Goal: Transaction & Acquisition: Book appointment/travel/reservation

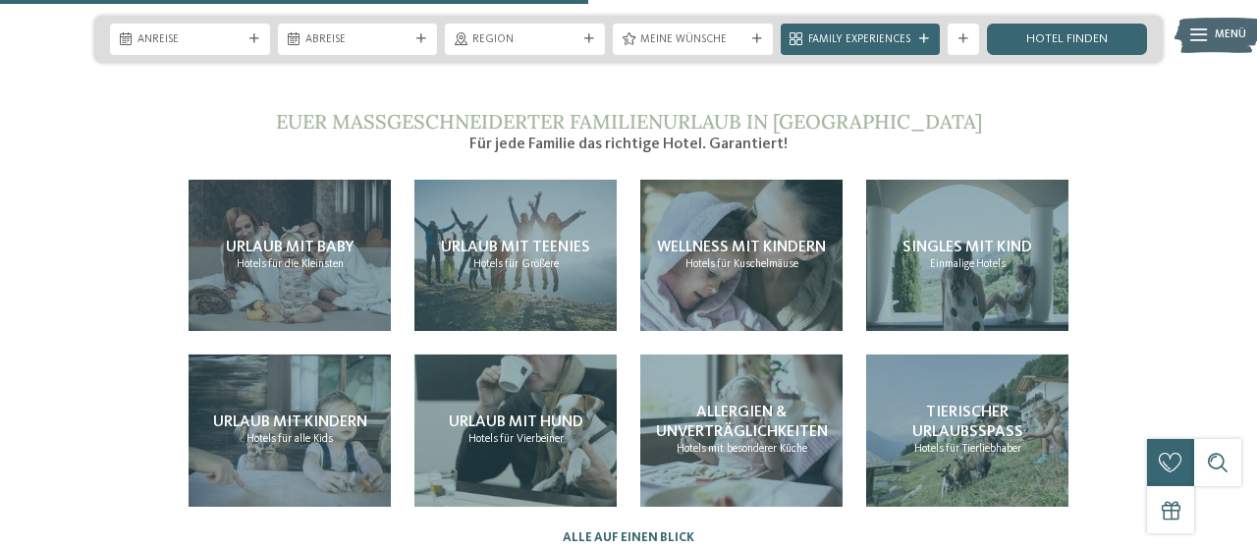
scroll to position [3286, 0]
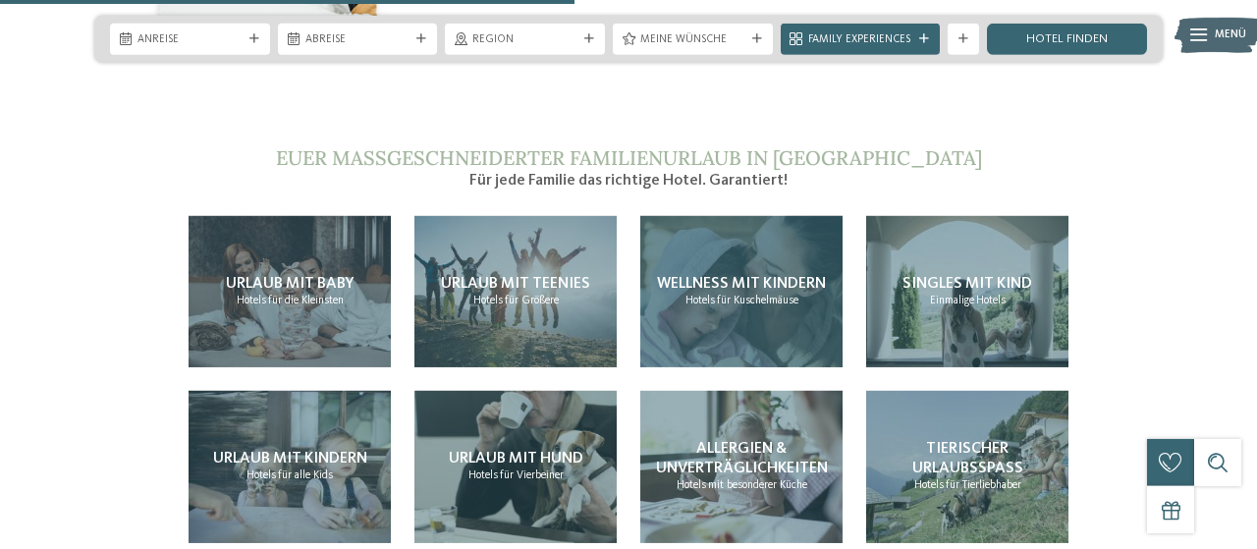
click at [700, 295] on span "Hotels" at bounding box center [700, 301] width 29 height 12
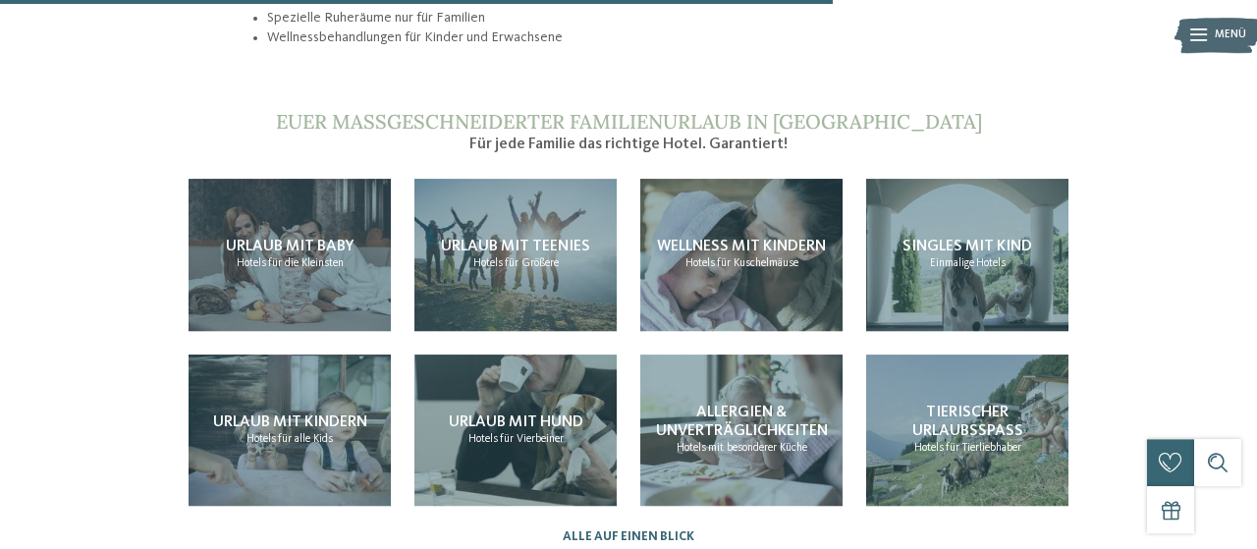
scroll to position [1666, 0]
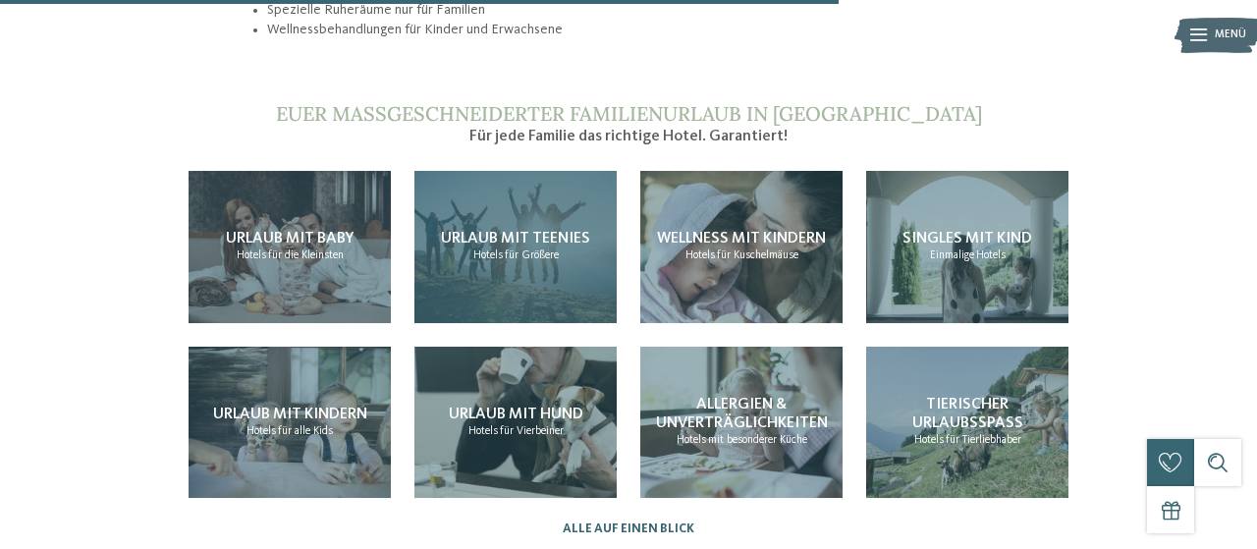
click at [514, 239] on div "Urlaub mit Teenies Hotels für Größere" at bounding box center [515, 247] width 202 height 152
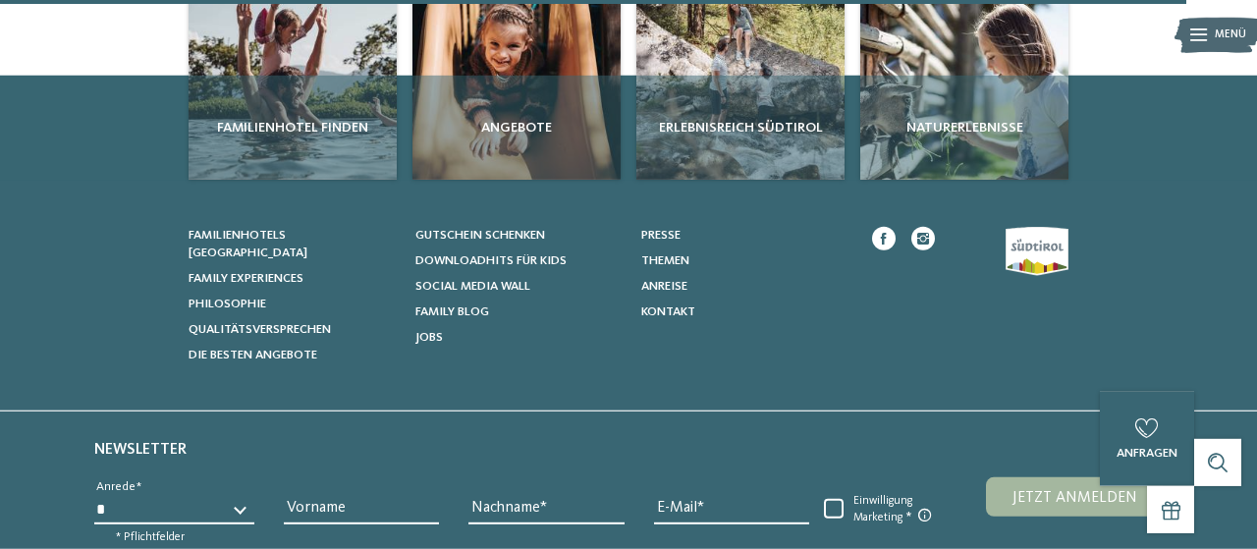
scroll to position [2385, 0]
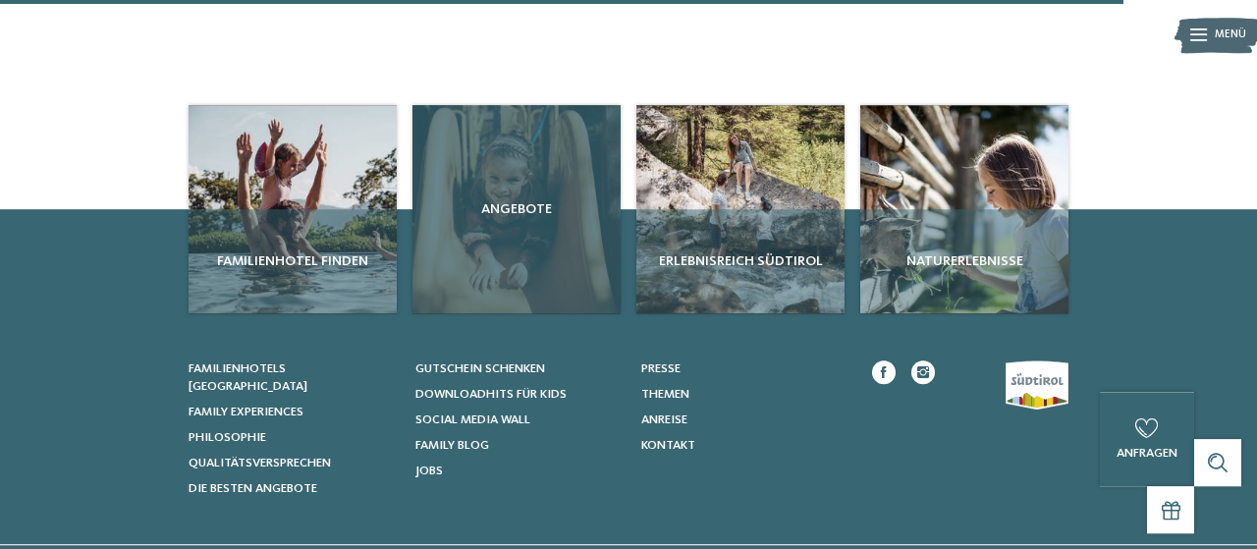
click at [555, 228] on div "Angebote" at bounding box center [516, 209] width 208 height 208
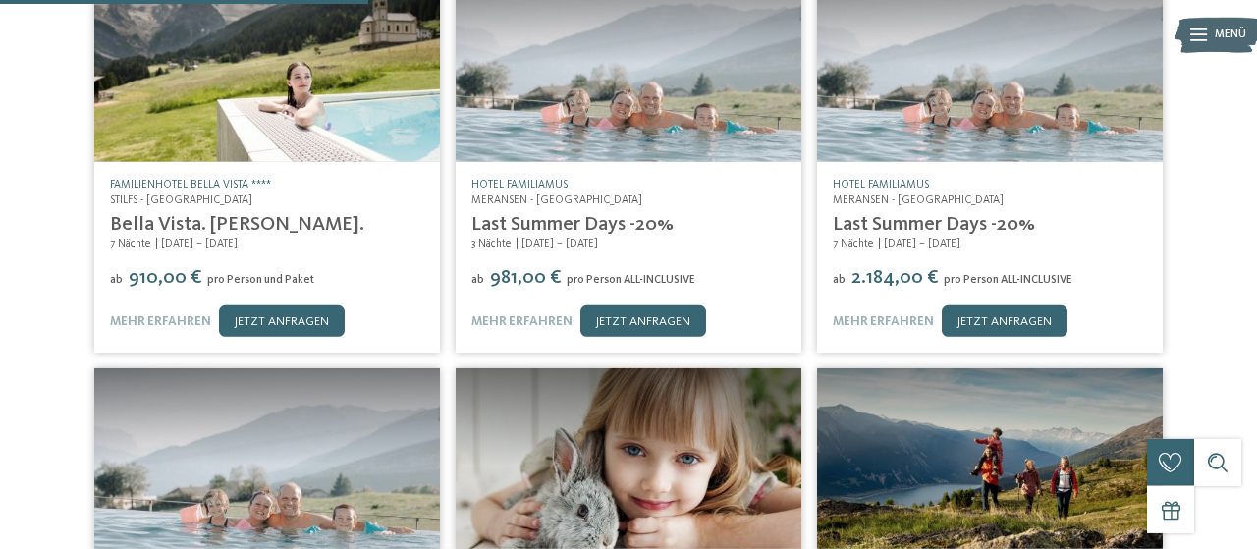
scroll to position [371, 0]
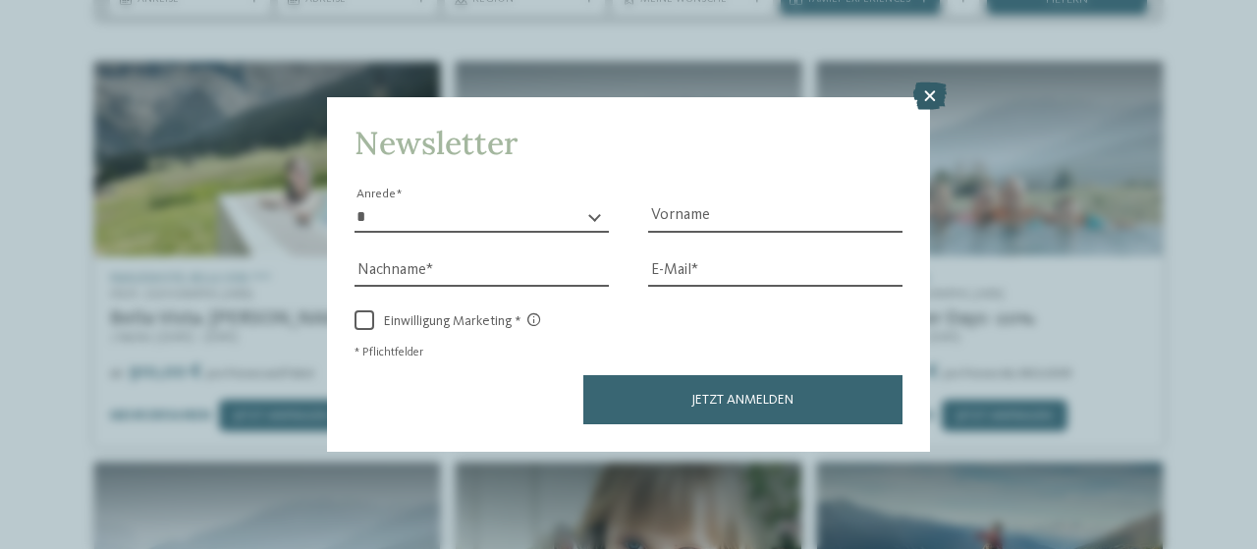
click at [938, 90] on icon at bounding box center [929, 95] width 33 height 27
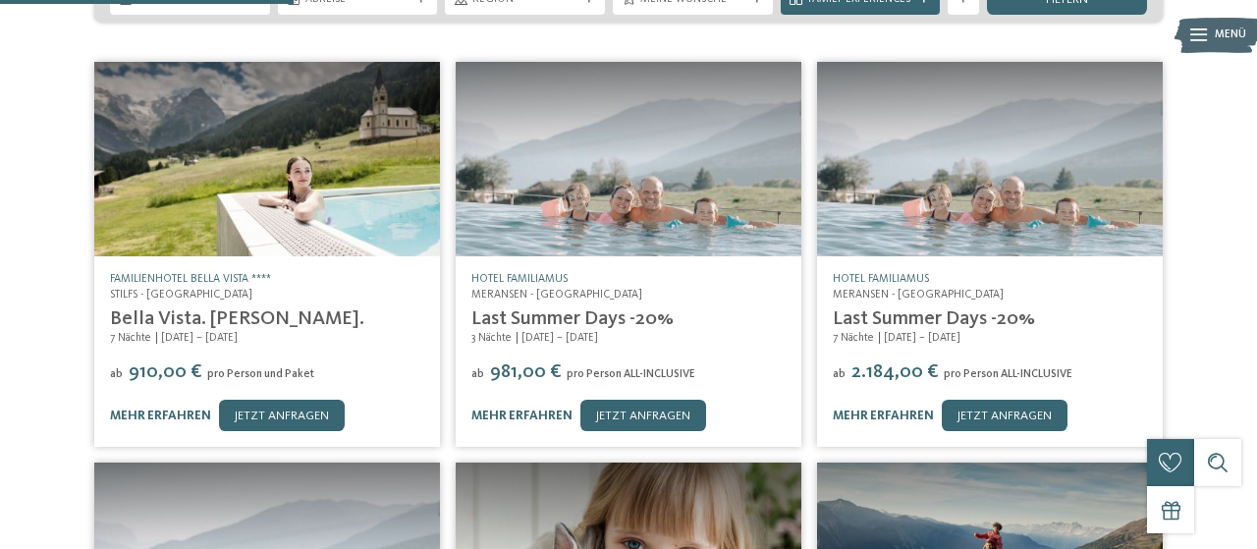
click at [567, 217] on img at bounding box center [629, 159] width 346 height 194
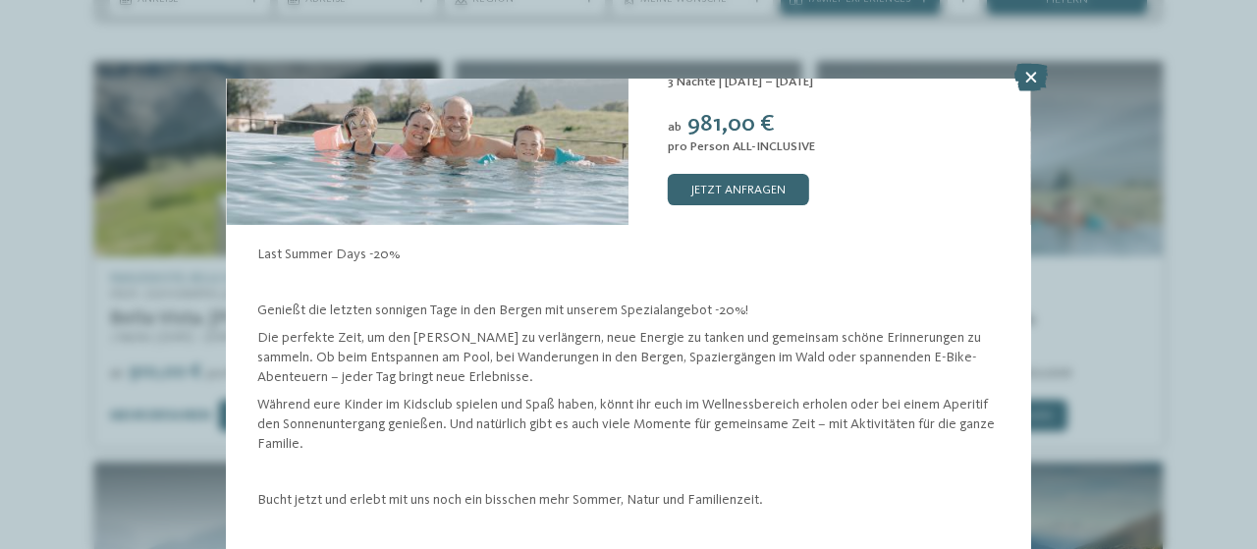
scroll to position [89, 0]
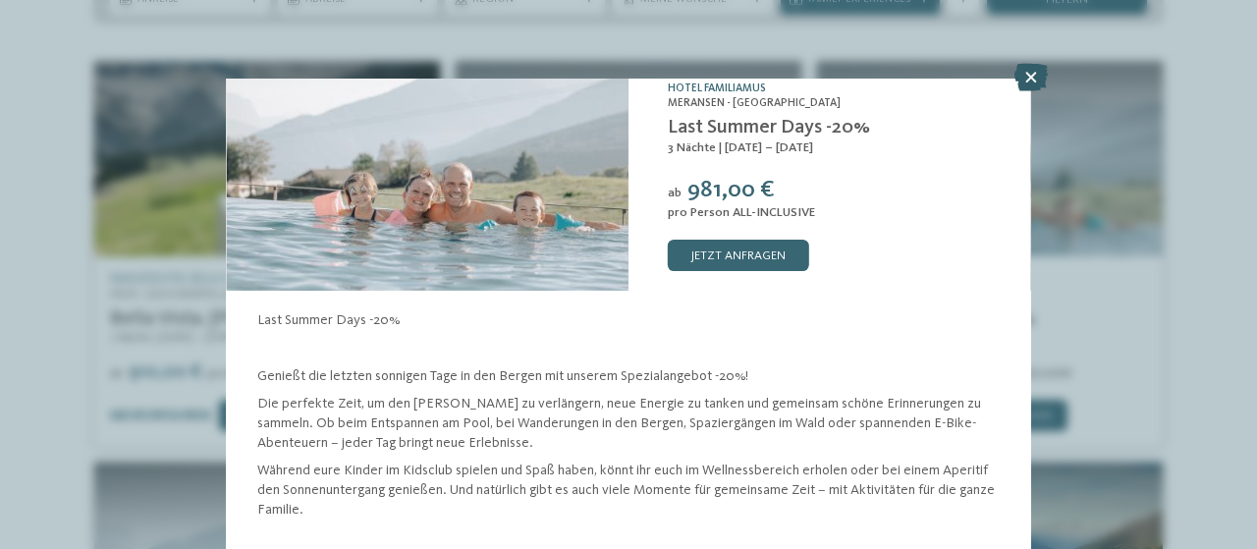
click at [1034, 76] on icon at bounding box center [1031, 77] width 33 height 27
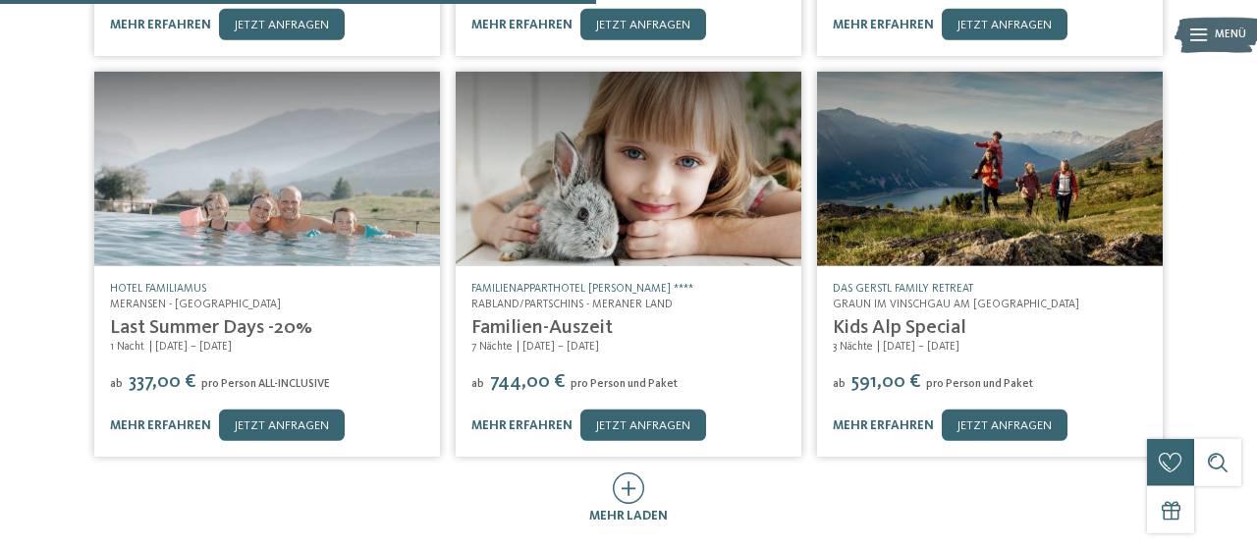
scroll to position [767, 0]
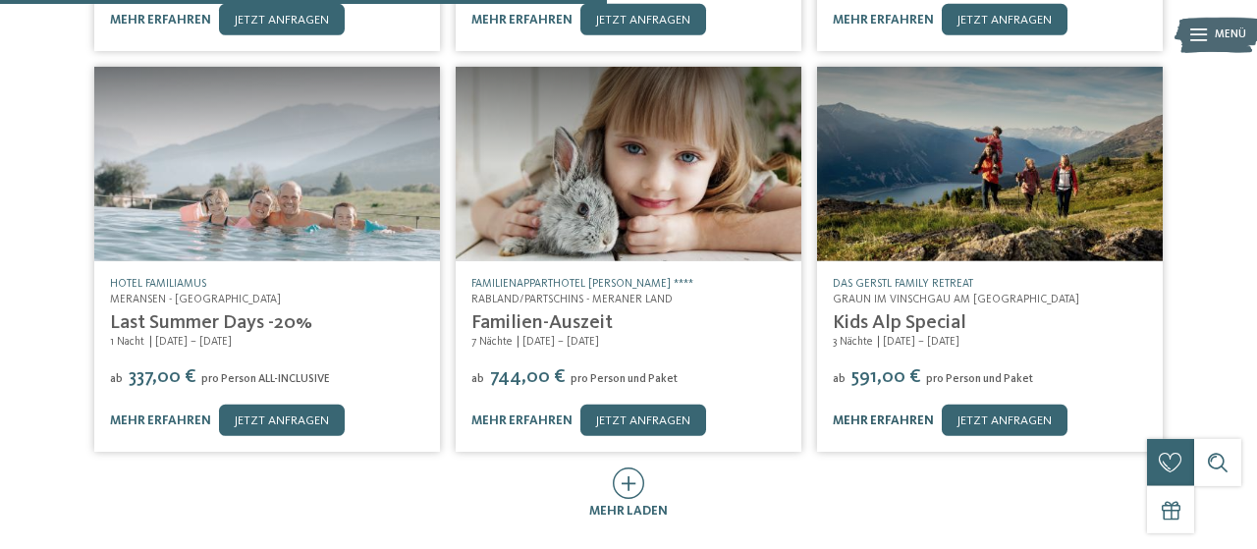
click at [855, 414] on link "mehr erfahren" at bounding box center [883, 420] width 101 height 13
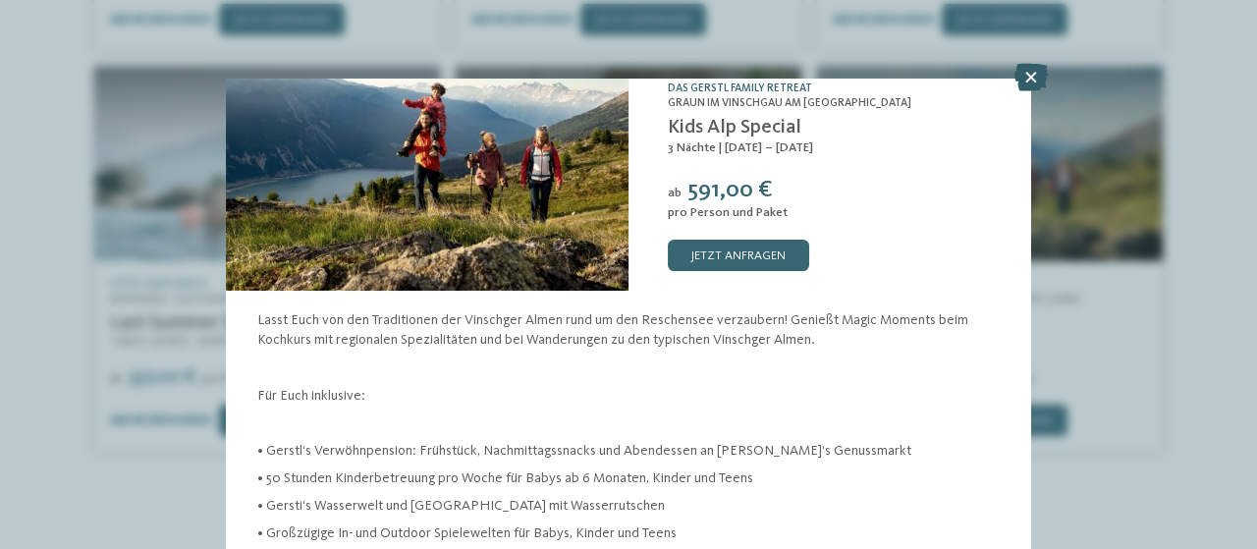
click at [1029, 83] on icon at bounding box center [1031, 77] width 33 height 27
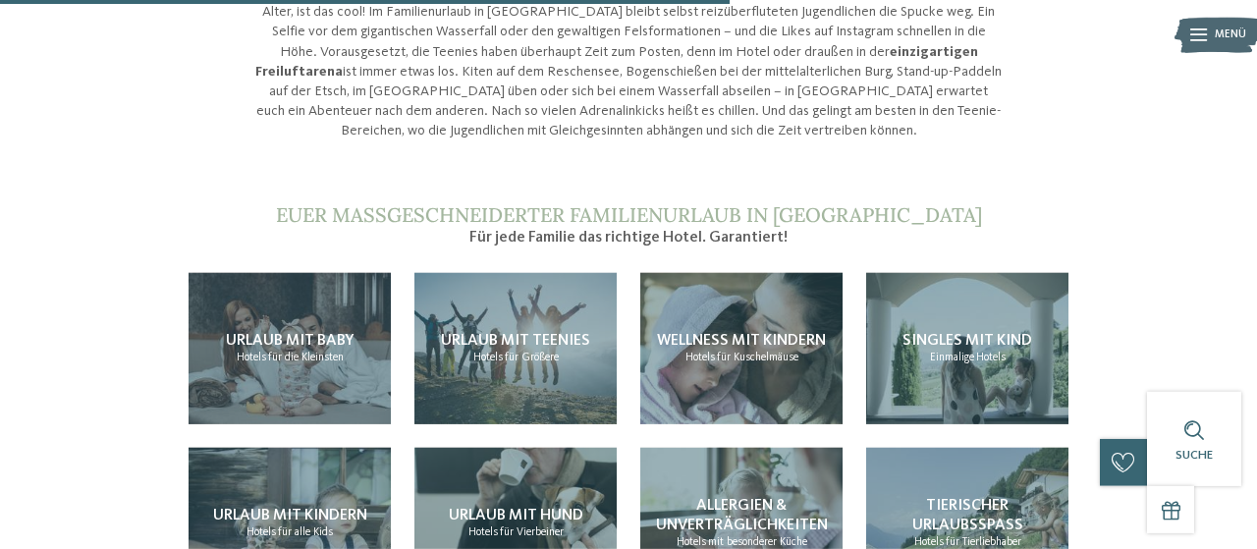
scroll to position [1694, 0]
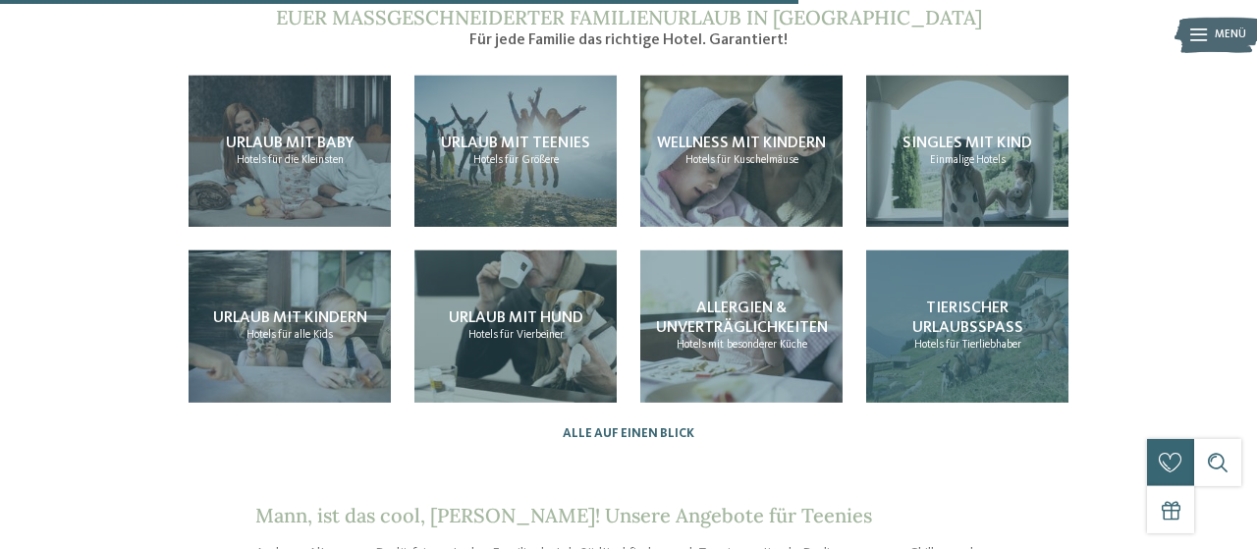
click at [971, 328] on div "Tierischer Urlaubsspaß Hotels für Tierliebhaber" at bounding box center [967, 326] width 202 height 152
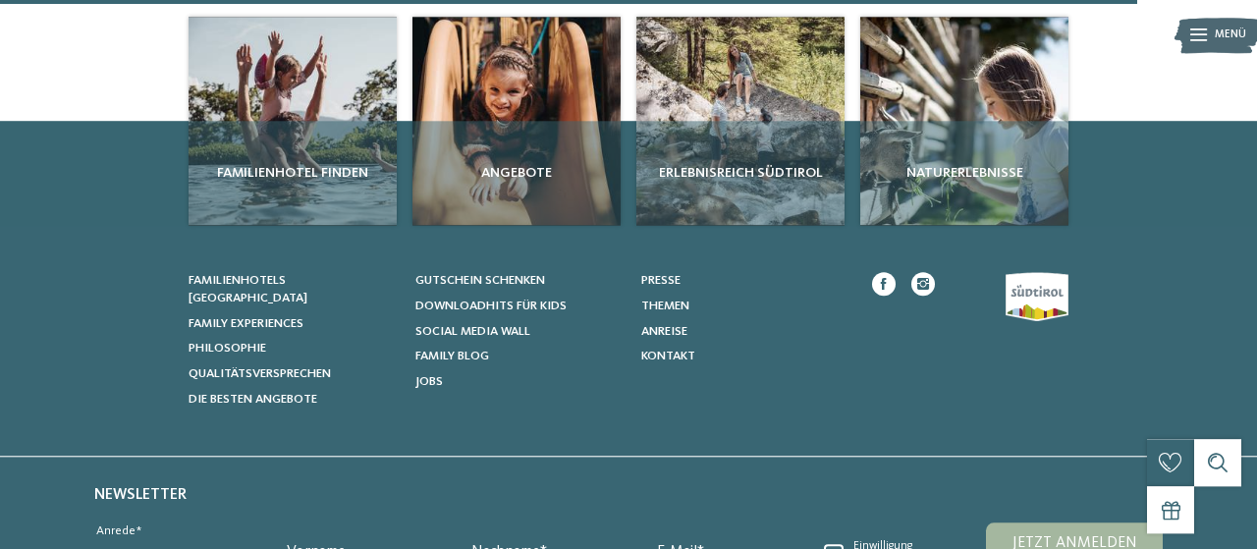
scroll to position [2275, 0]
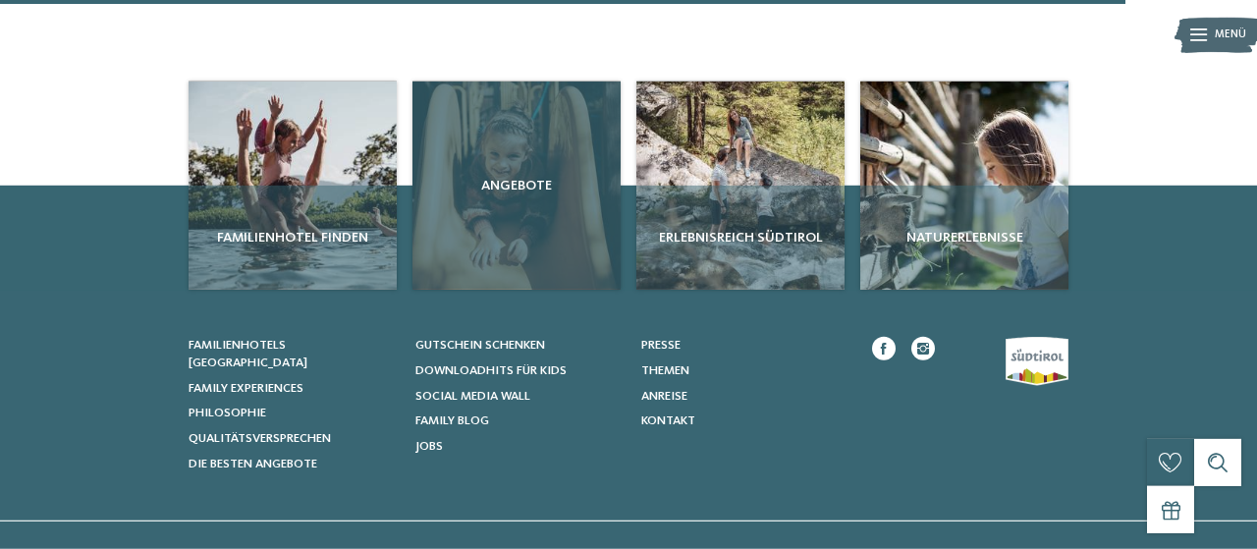
click at [501, 192] on div "Angebote" at bounding box center [516, 186] width 208 height 208
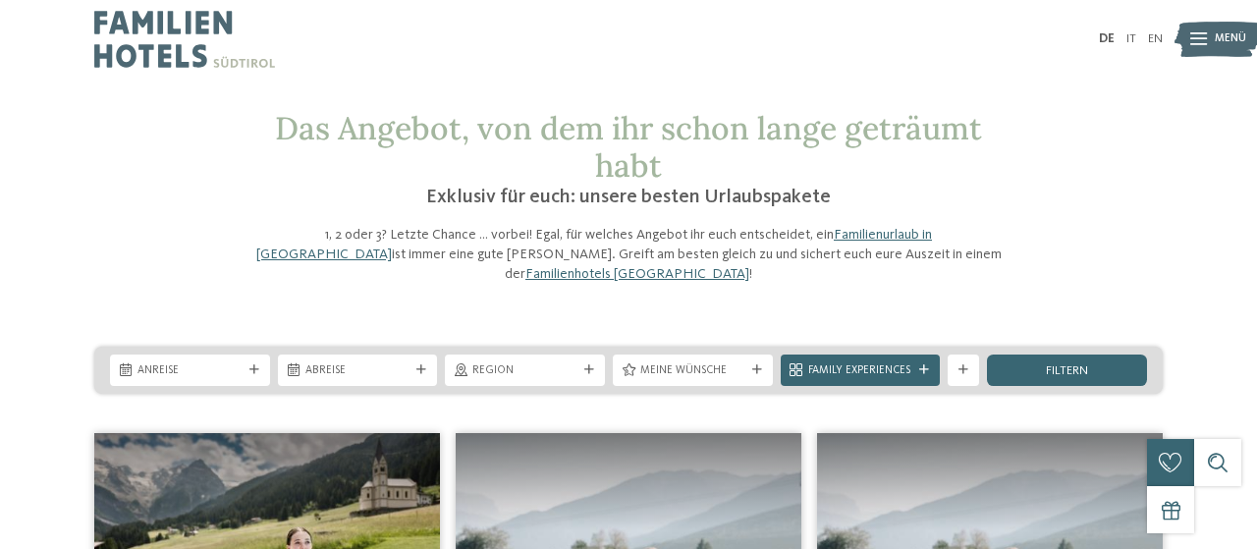
drag, startPoint x: 1256, startPoint y: 10, endPoint x: 1256, endPoint y: 72, distance: 61.9
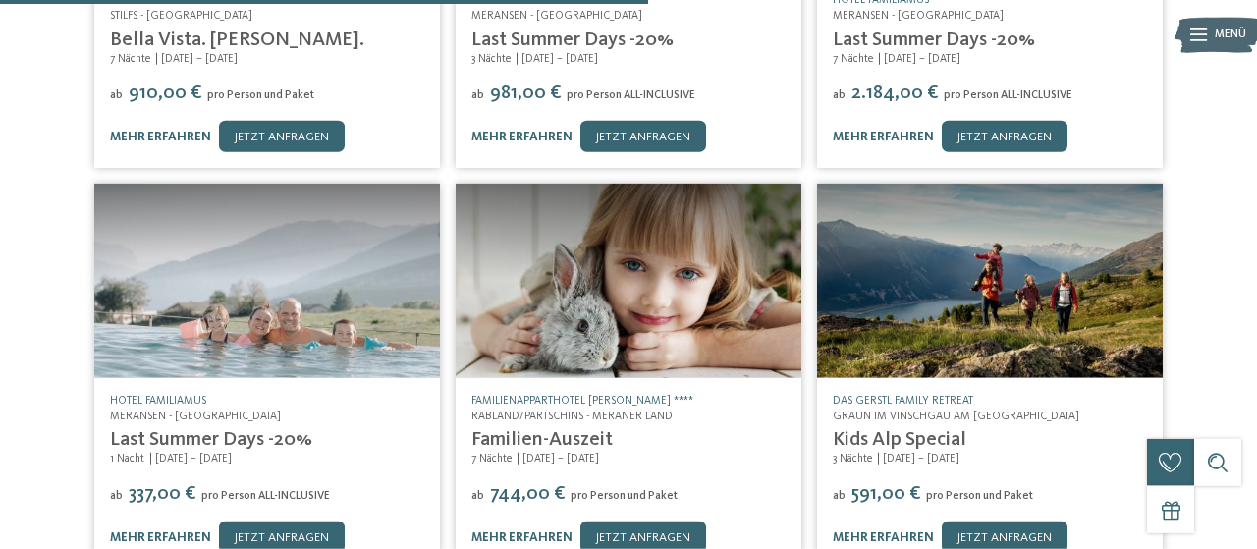
scroll to position [819, 0]
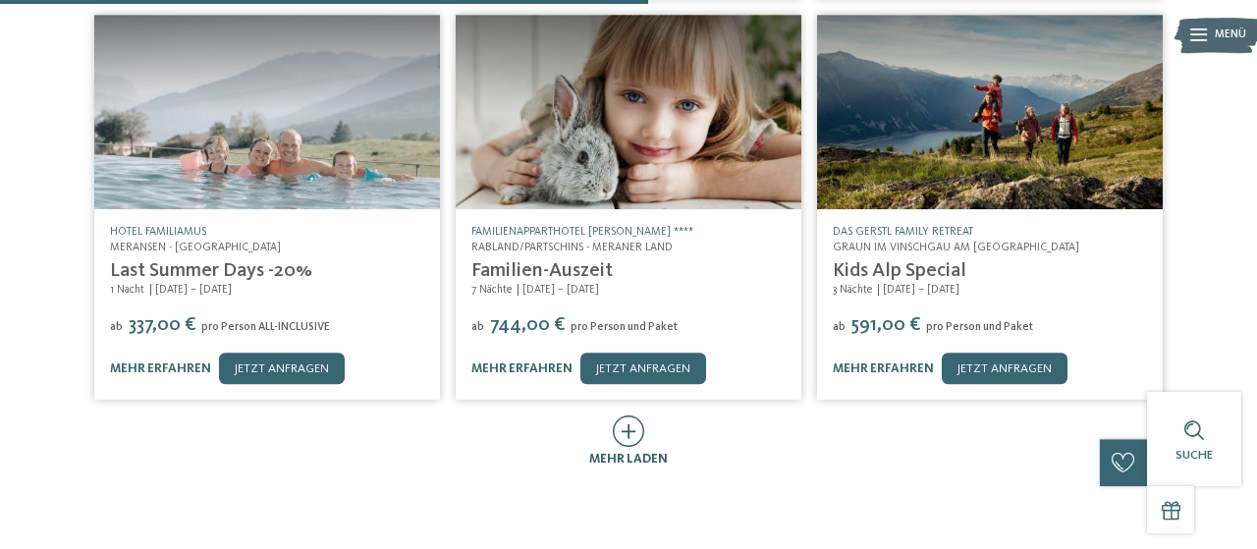
click at [635, 415] on icon at bounding box center [629, 430] width 32 height 31
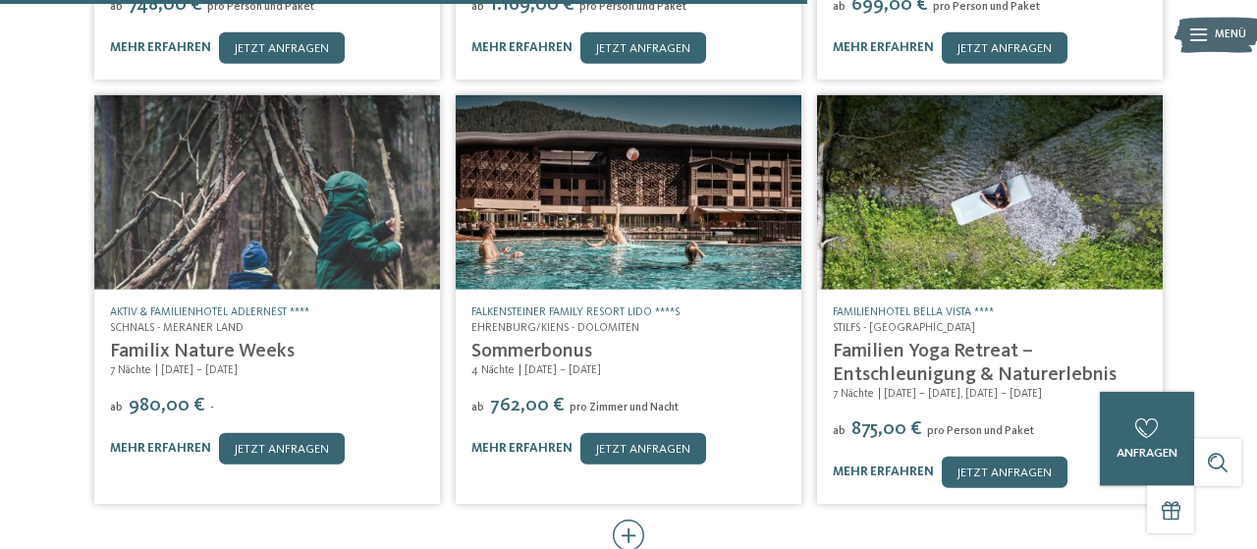
scroll to position [1563, 0]
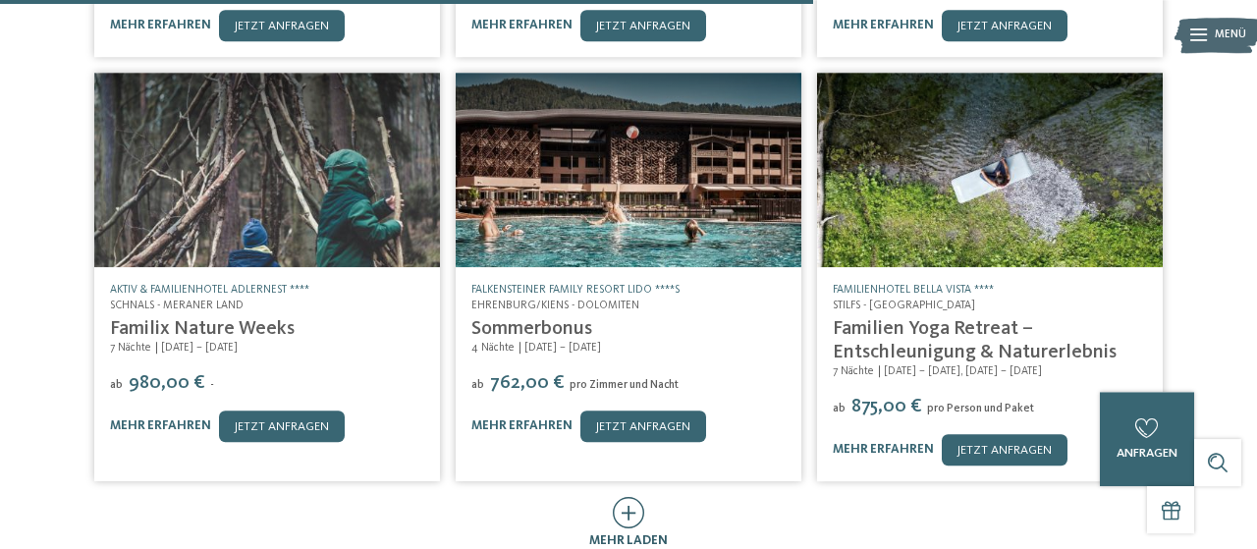
click at [624, 500] on icon at bounding box center [629, 512] width 32 height 31
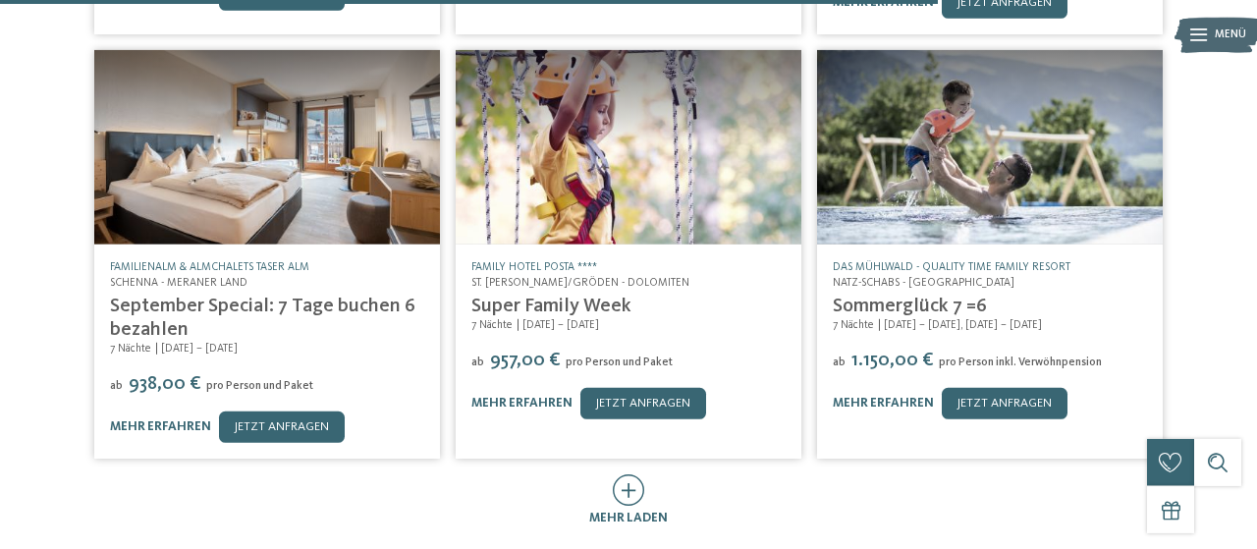
scroll to position [2467, 0]
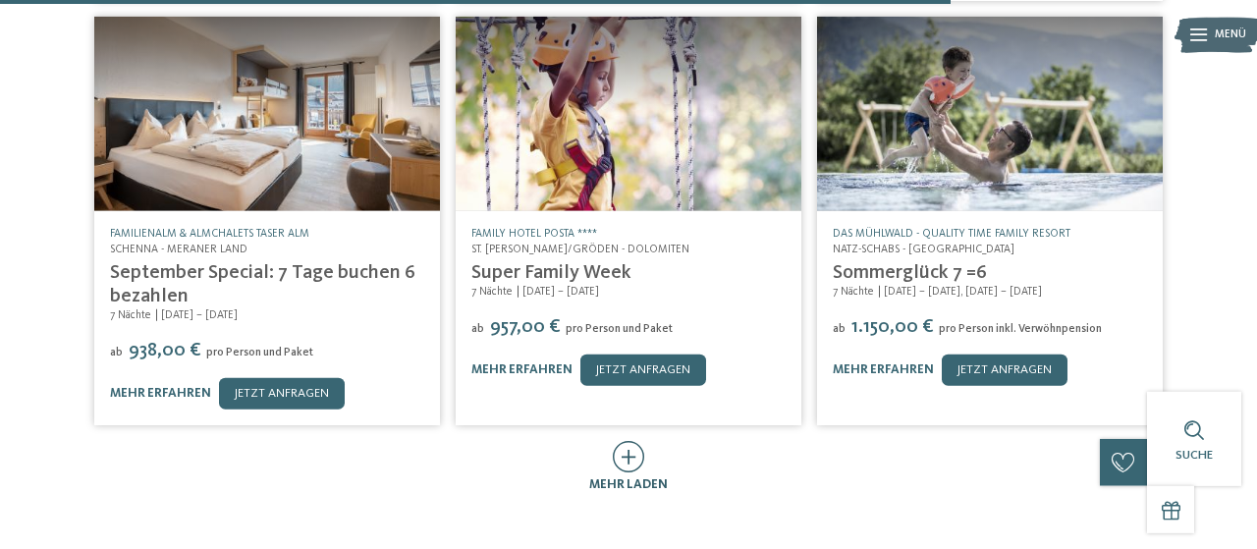
click at [642, 444] on icon at bounding box center [629, 456] width 32 height 31
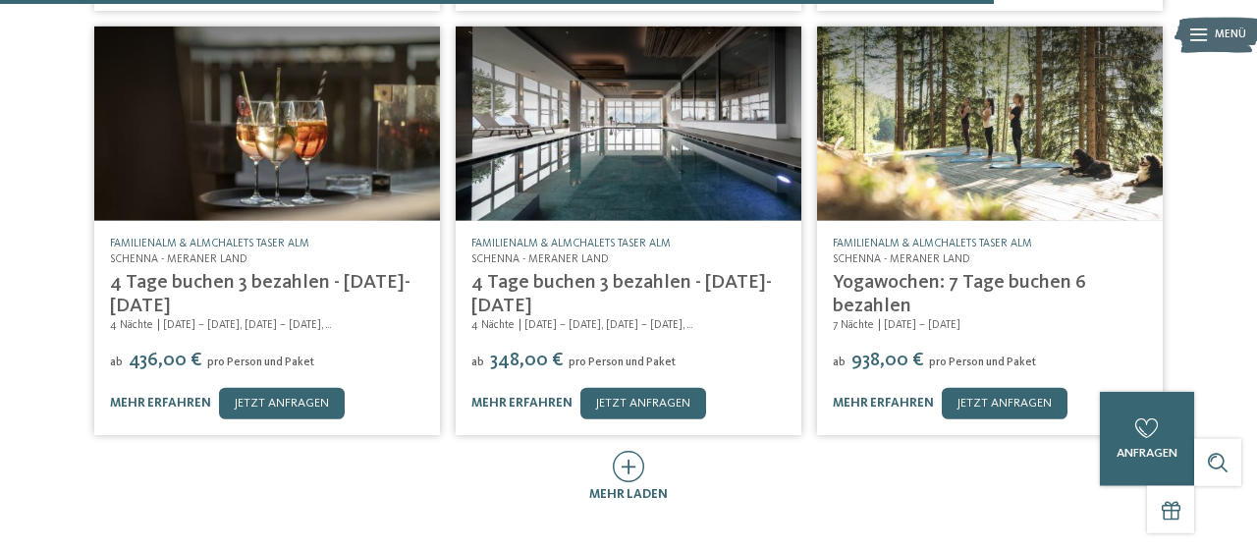
scroll to position [3322, 0]
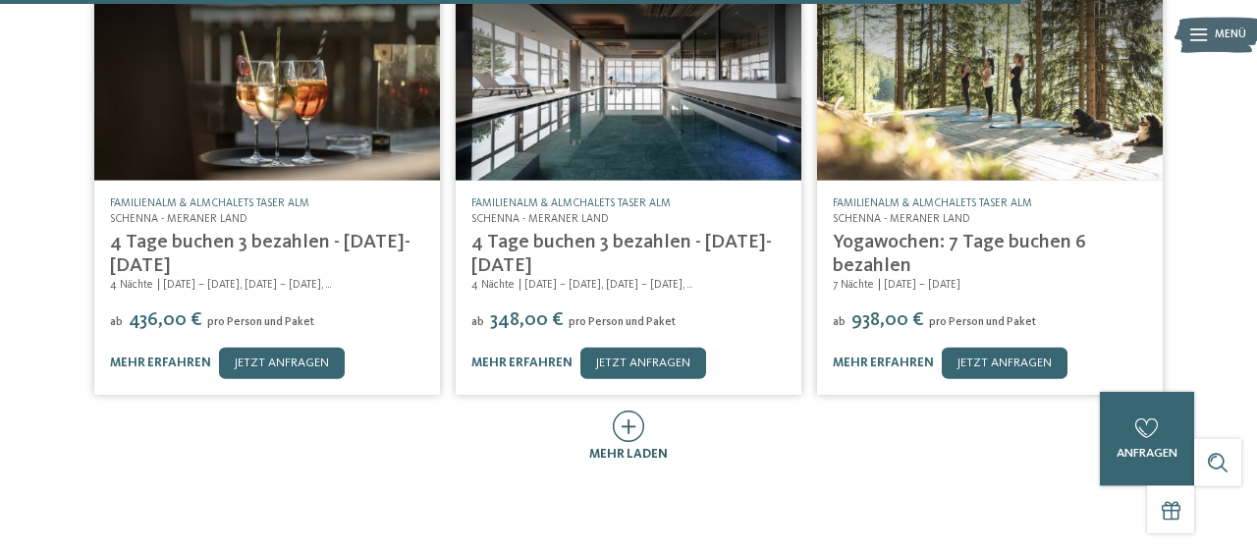
click at [632, 411] on icon at bounding box center [629, 426] width 32 height 31
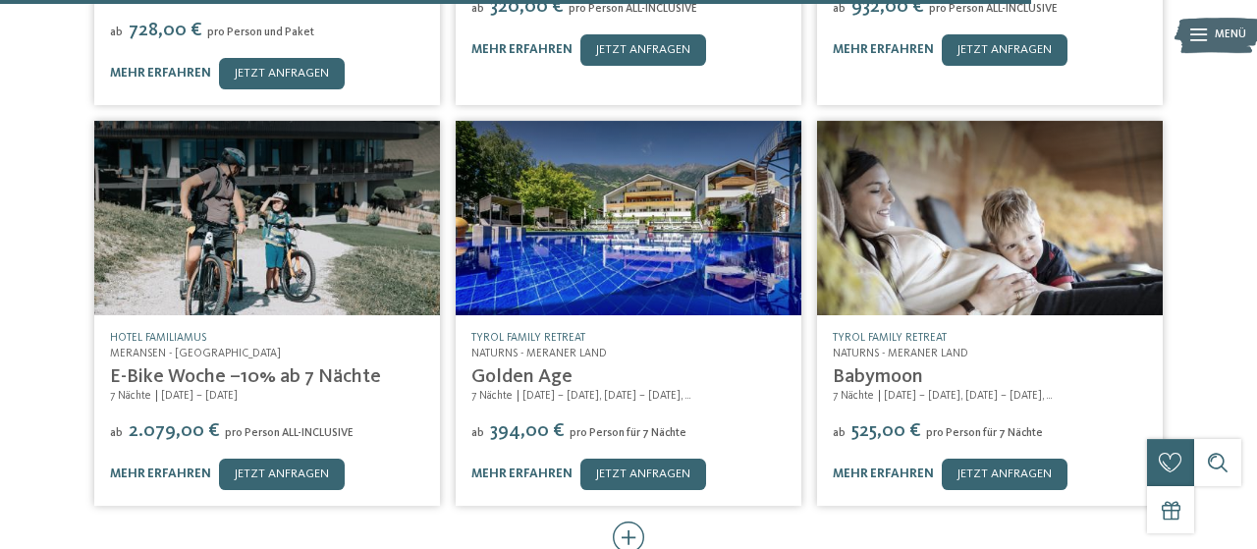
scroll to position [4064, 0]
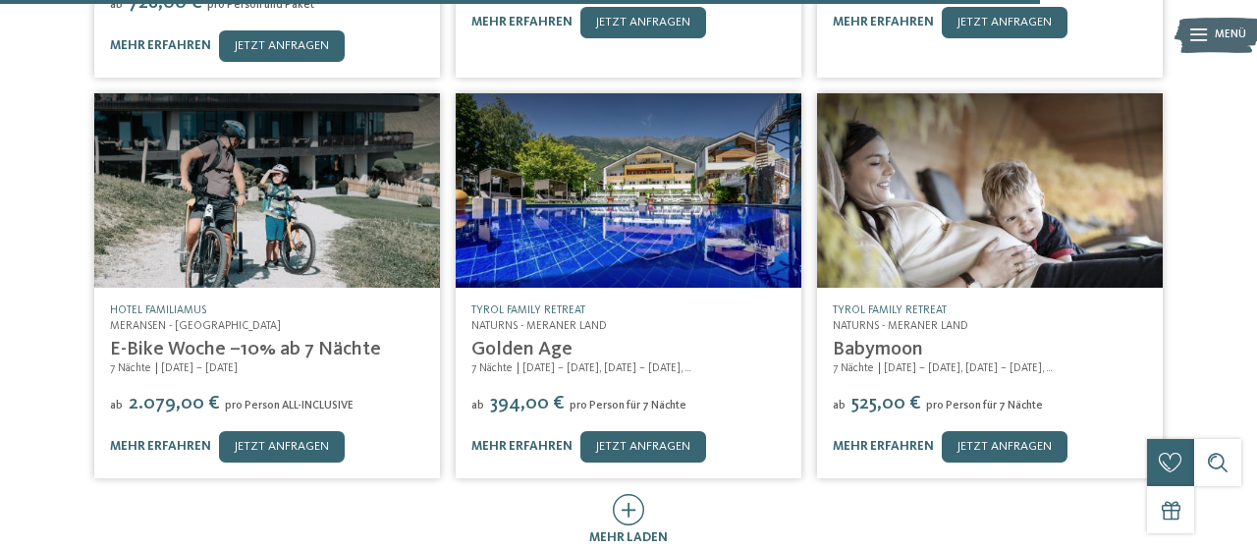
click at [632, 171] on img at bounding box center [629, 190] width 346 height 194
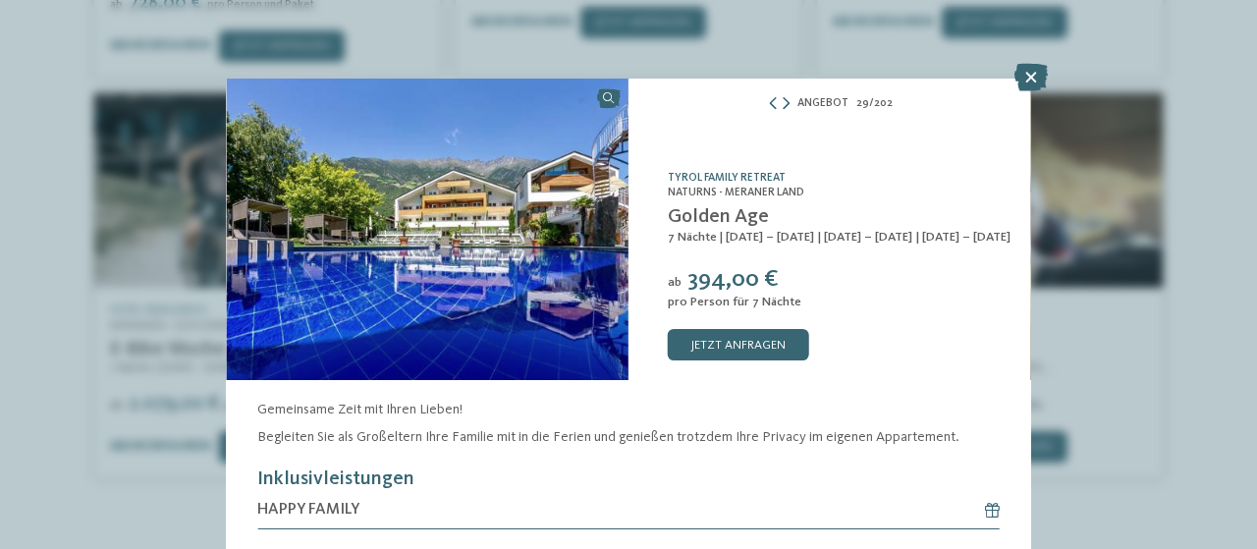
drag, startPoint x: 668, startPoint y: 154, endPoint x: 787, endPoint y: 158, distance: 118.9
click at [787, 158] on div "TYROL family retreat Naturns - Meraner Land Golden Age 7 Nächte ab 394,00 €" at bounding box center [830, 230] width 403 height 302
copy link "TYROL family retreat"
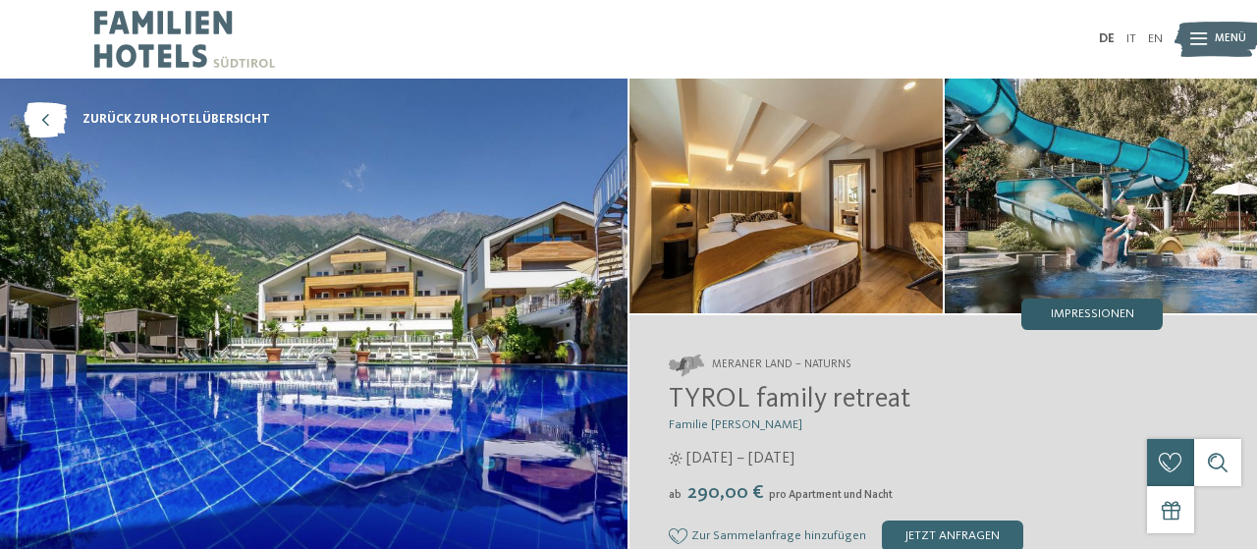
click at [1100, 310] on span "Impressionen" at bounding box center [1092, 314] width 83 height 13
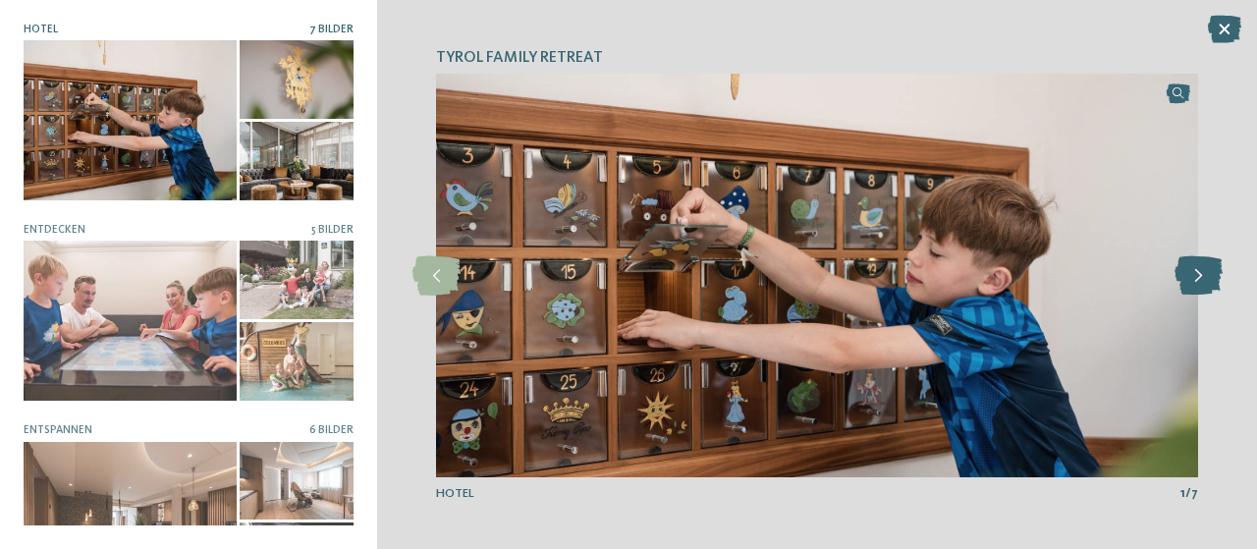
click at [1187, 280] on icon at bounding box center [1199, 275] width 48 height 39
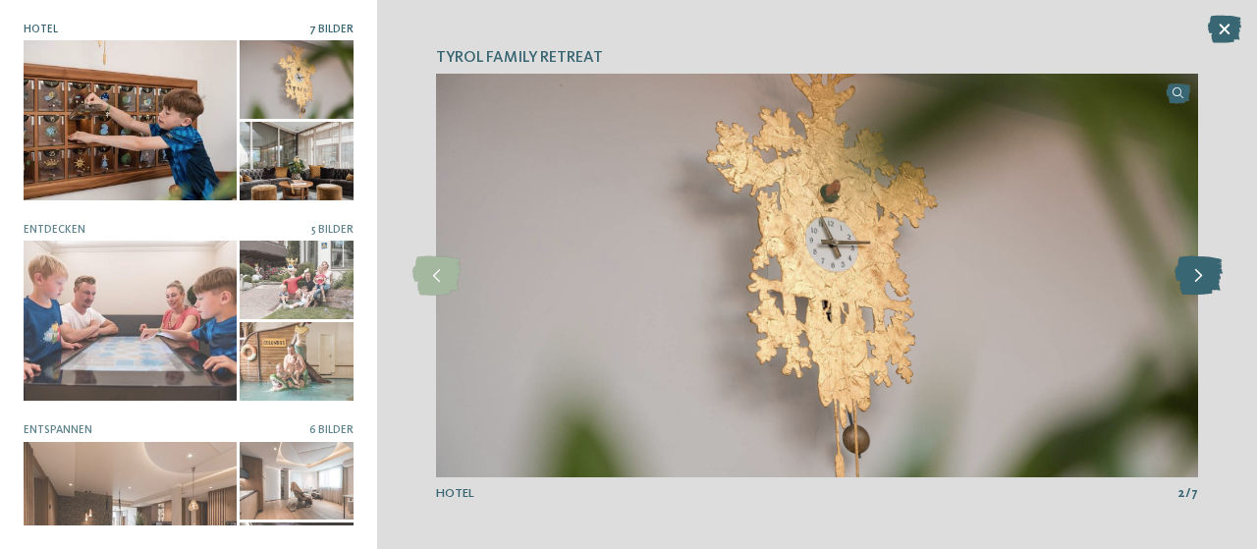
click at [1196, 266] on icon at bounding box center [1199, 275] width 48 height 39
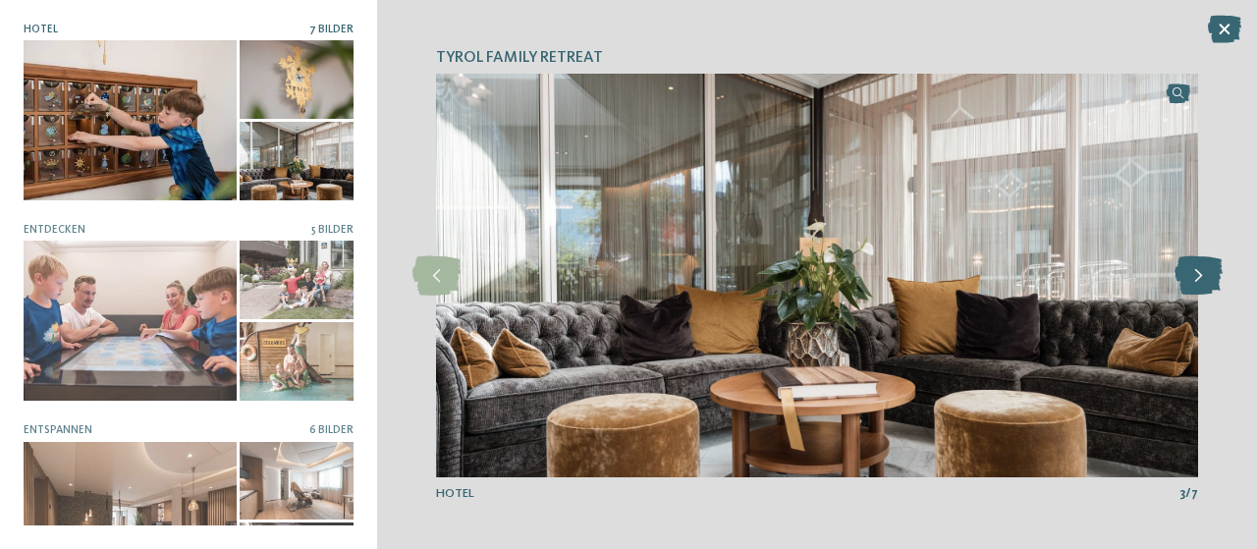
click at [1196, 266] on icon at bounding box center [1199, 275] width 48 height 39
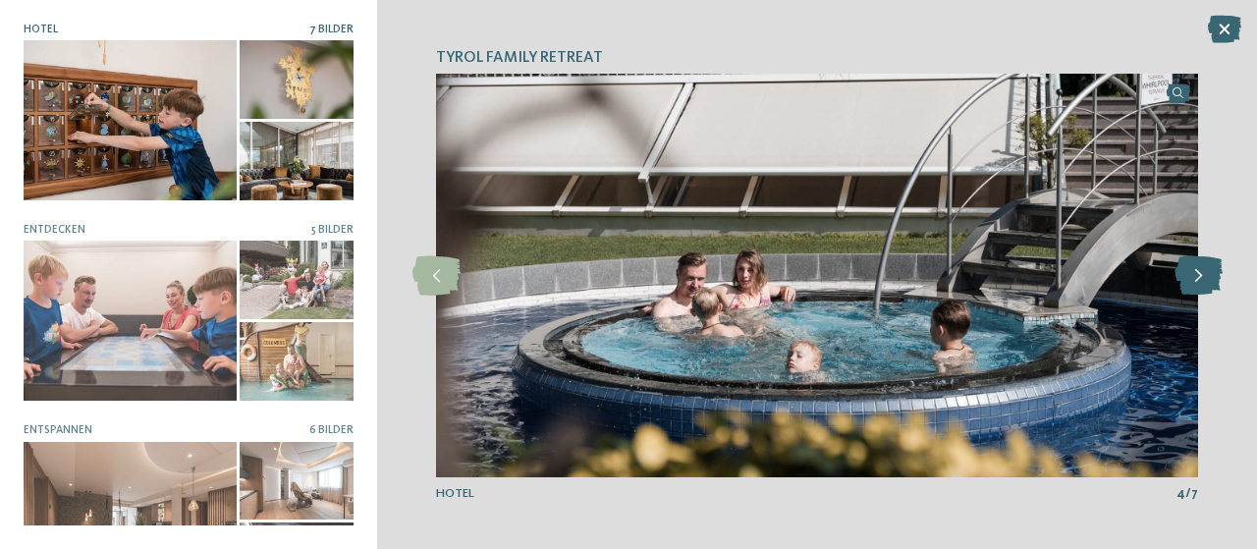
click at [1196, 266] on icon at bounding box center [1199, 275] width 48 height 39
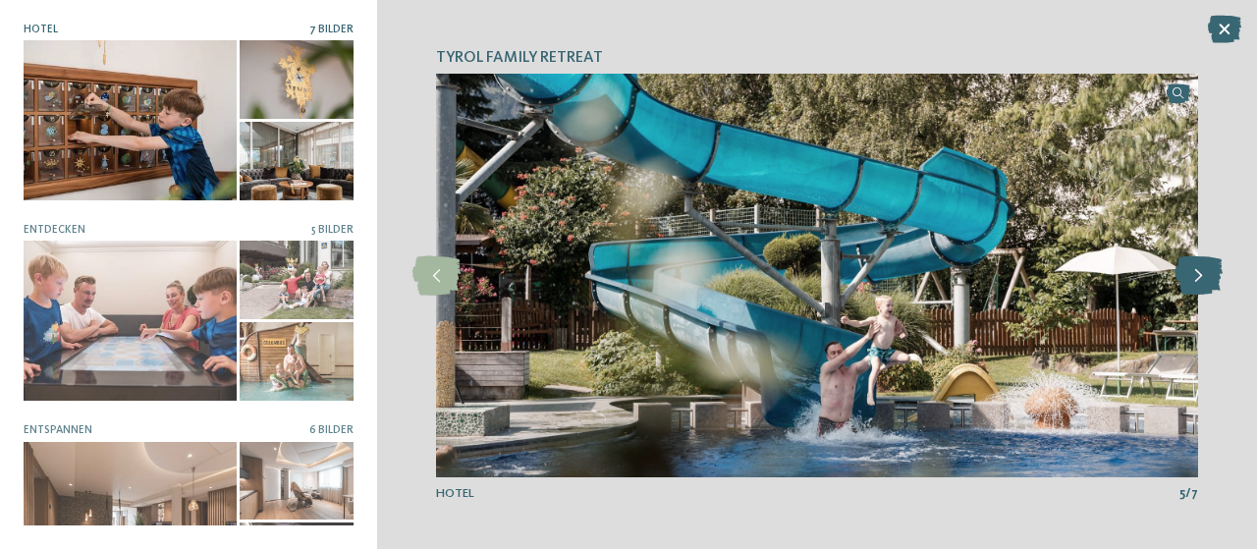
click at [1196, 266] on icon at bounding box center [1199, 275] width 48 height 39
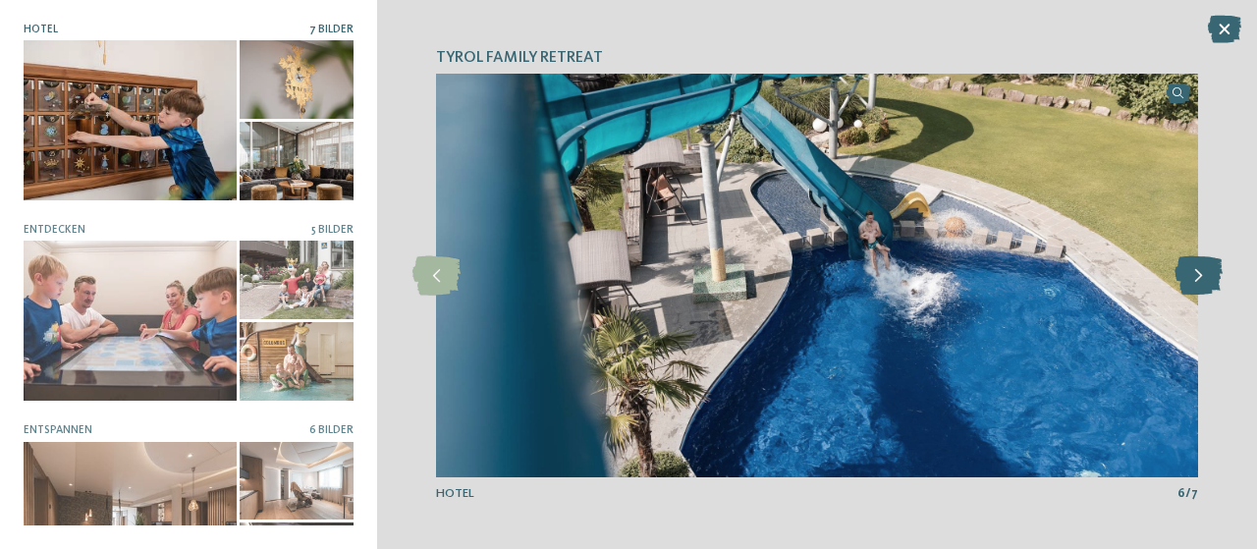
click at [1196, 266] on icon at bounding box center [1199, 275] width 48 height 39
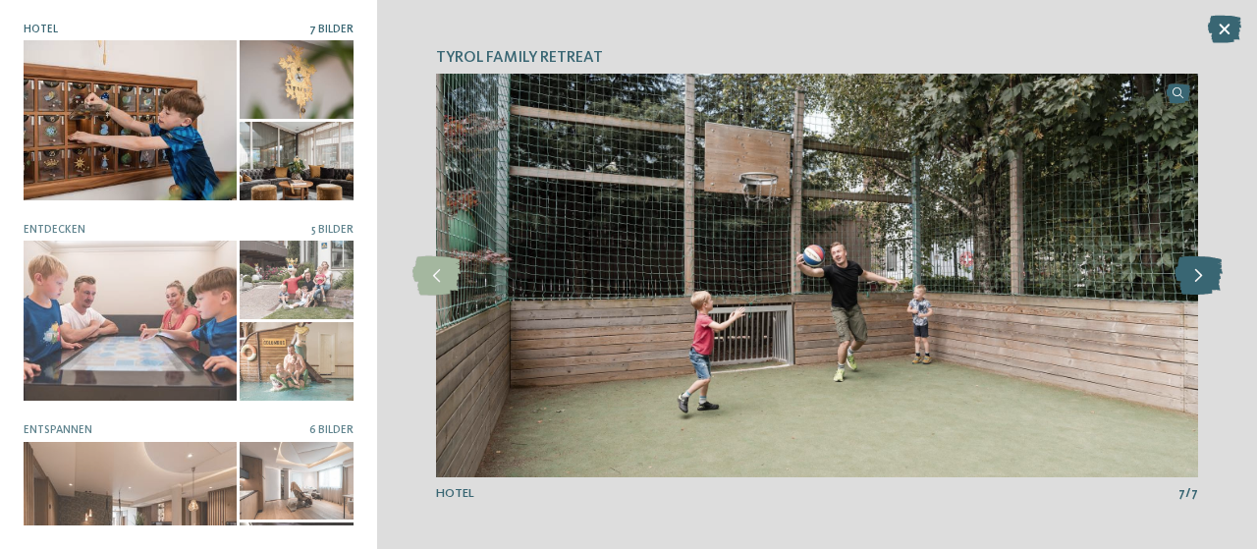
click at [1196, 266] on icon at bounding box center [1199, 275] width 48 height 39
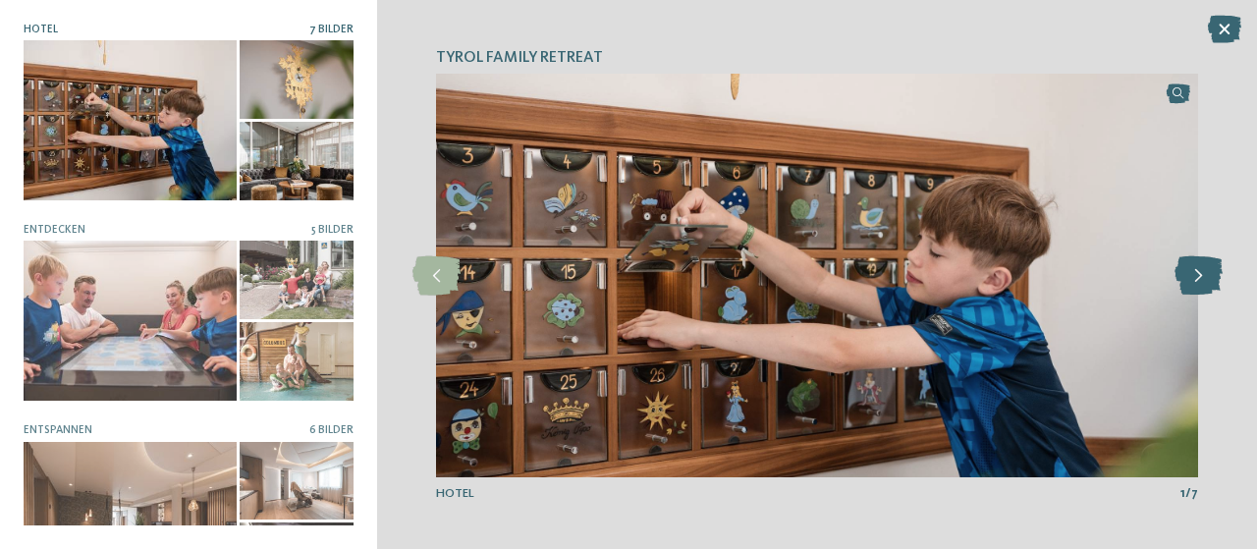
click at [1196, 266] on icon at bounding box center [1199, 275] width 48 height 39
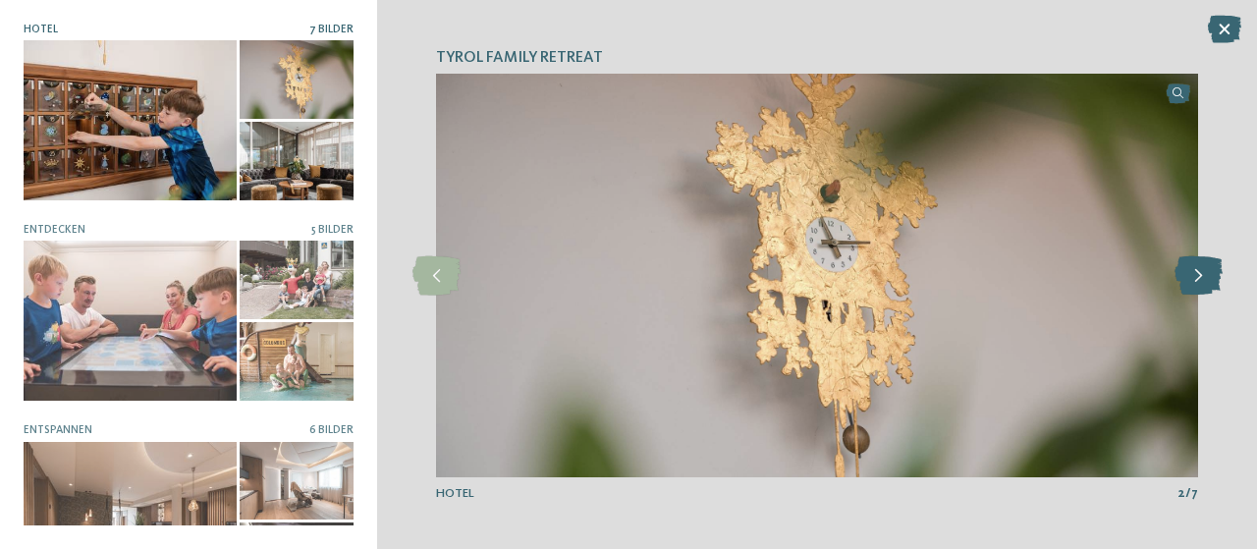
click at [1196, 266] on icon at bounding box center [1199, 275] width 48 height 39
